Goal: Transaction & Acquisition: Download file/media

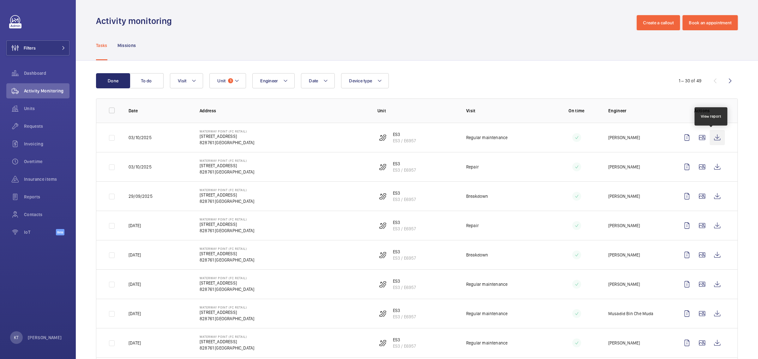
click at [716, 137] on wm-front-icon-button at bounding box center [717, 137] width 15 height 15
click at [711, 196] on wm-front-icon-button at bounding box center [717, 196] width 15 height 15
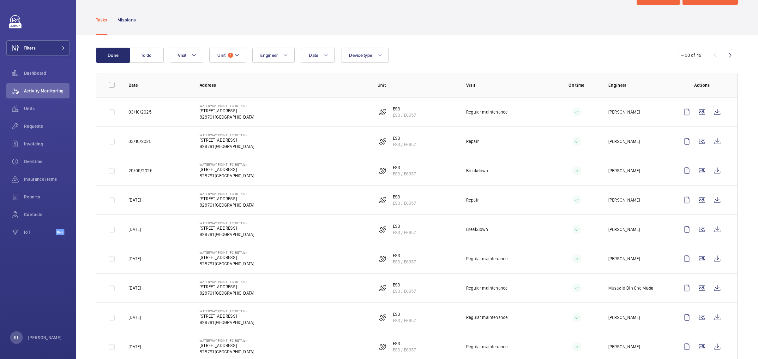
scroll to position [39, 0]
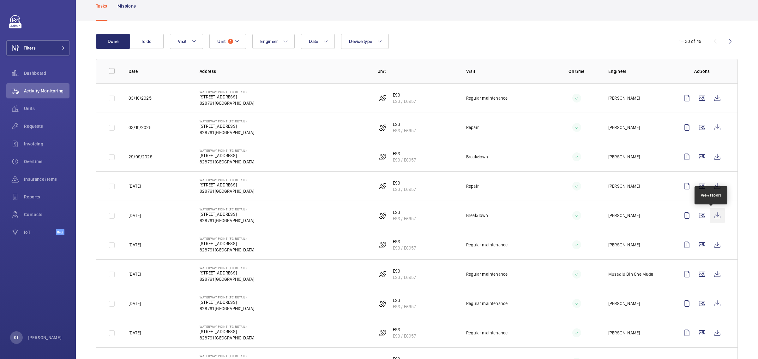
click at [710, 217] on wm-front-icon-button at bounding box center [717, 215] width 15 height 15
click at [711, 185] on wm-front-icon-button at bounding box center [717, 186] width 15 height 15
click at [710, 127] on wm-front-icon-button at bounding box center [717, 127] width 15 height 15
click at [713, 158] on wm-front-icon-button at bounding box center [717, 156] width 15 height 15
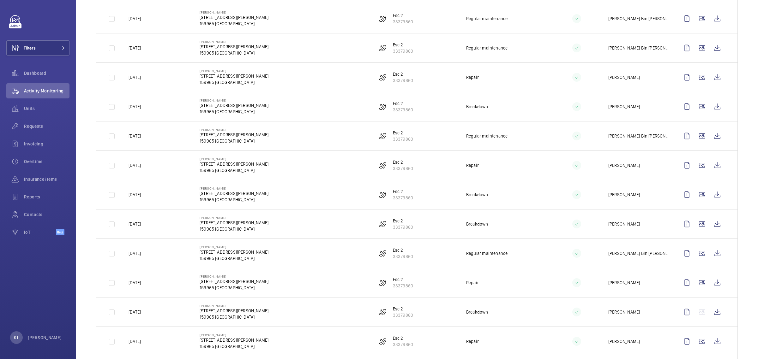
scroll to position [434, 0]
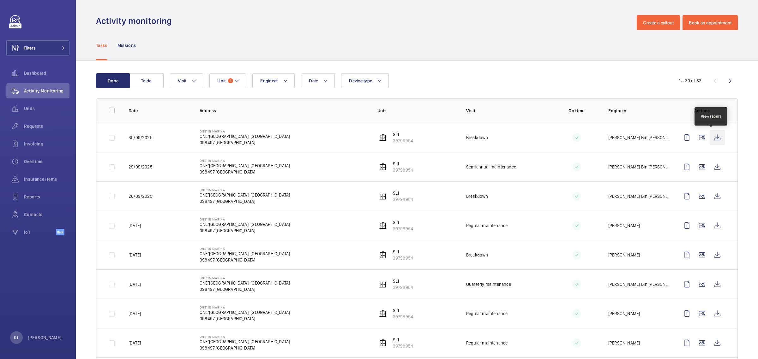
click at [711, 135] on wm-front-icon-button at bounding box center [717, 137] width 15 height 15
click at [713, 197] on wm-front-icon-button at bounding box center [717, 196] width 15 height 15
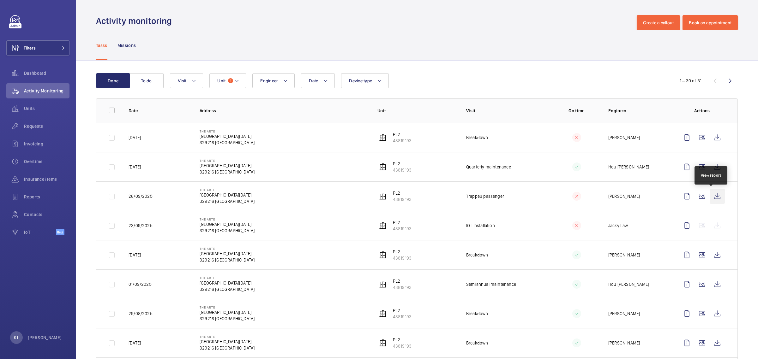
click at [712, 193] on wm-front-icon-button at bounding box center [717, 196] width 15 height 15
click at [712, 137] on wm-front-icon-button at bounding box center [717, 137] width 15 height 15
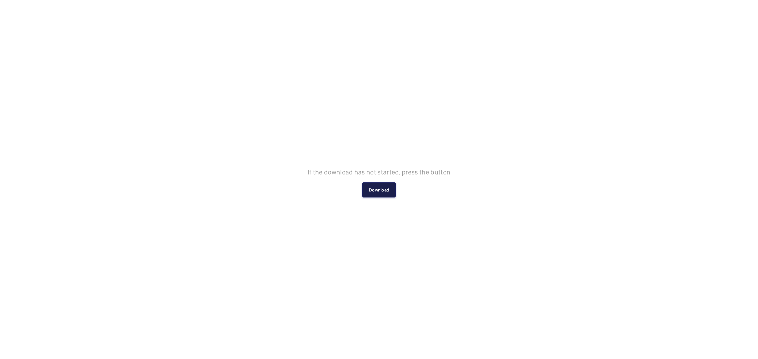
click at [390, 187] on button "Download" at bounding box center [378, 190] width 33 height 15
click at [377, 185] on button "Download" at bounding box center [378, 190] width 33 height 15
